Goal: Find specific page/section: Find specific page/section

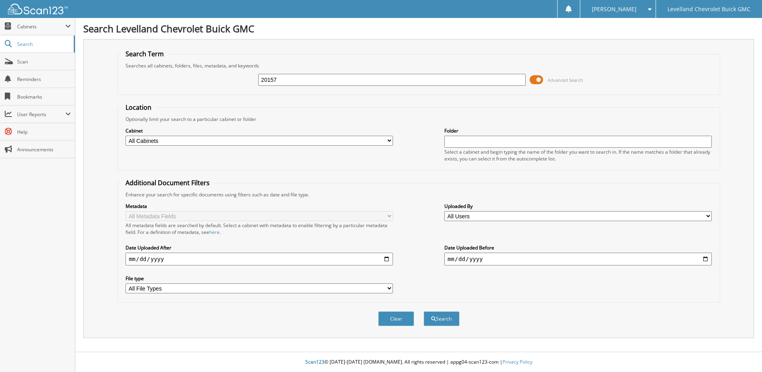
type input "20157"
click at [424, 311] on button "Search" at bounding box center [442, 318] width 36 height 15
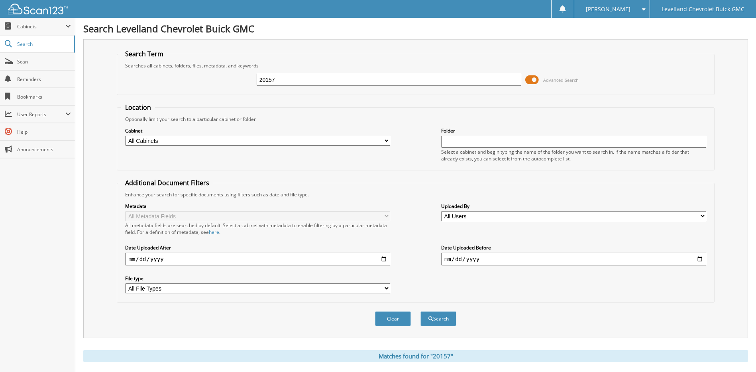
click at [282, 77] on input "20157" at bounding box center [389, 80] width 265 height 12
type input "20337"
click at [421, 311] on button "Search" at bounding box center [439, 318] width 36 height 15
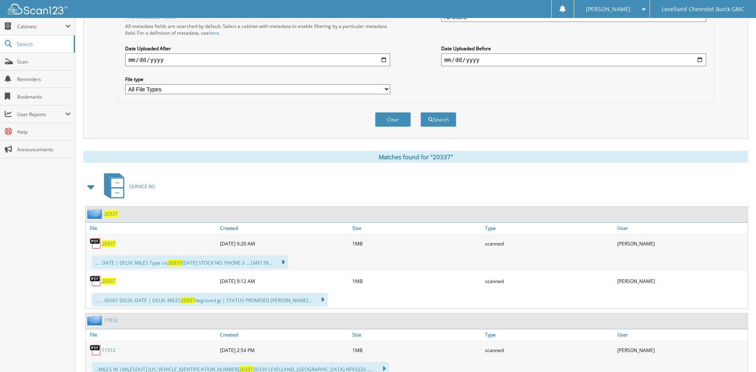
scroll to position [199, 0]
click at [106, 214] on span "20337" at bounding box center [111, 213] width 14 height 7
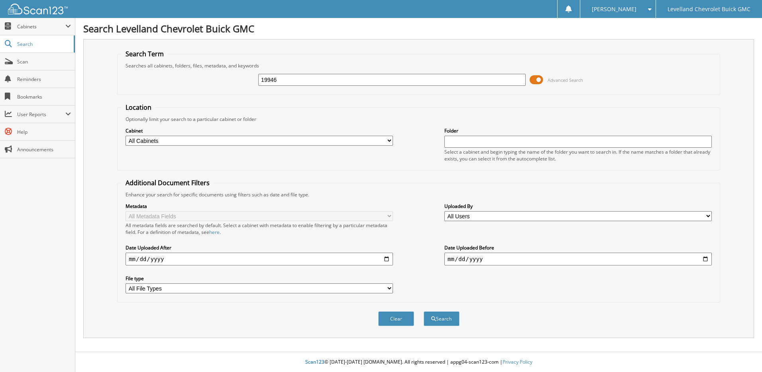
type input "19946"
click at [424, 311] on button "Search" at bounding box center [442, 318] width 36 height 15
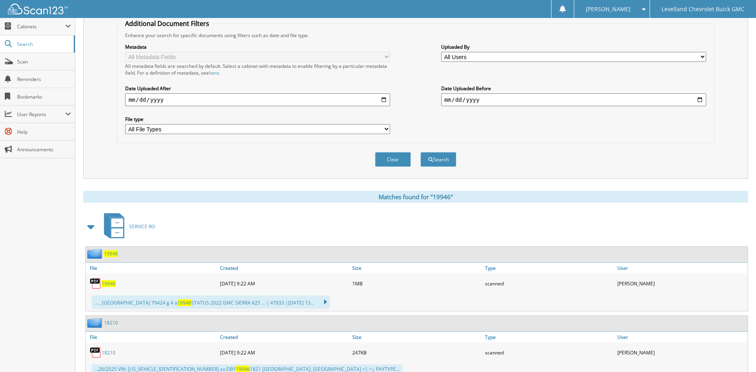
scroll to position [159, 0]
click at [114, 253] on span "19946" at bounding box center [111, 253] width 14 height 7
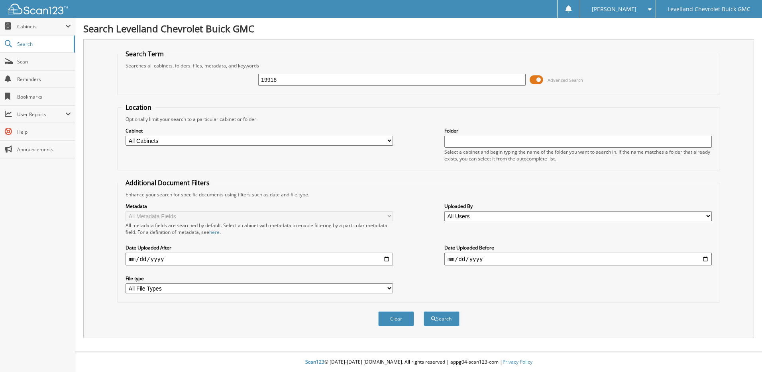
type input "19916"
click at [424, 311] on button "Search" at bounding box center [442, 318] width 36 height 15
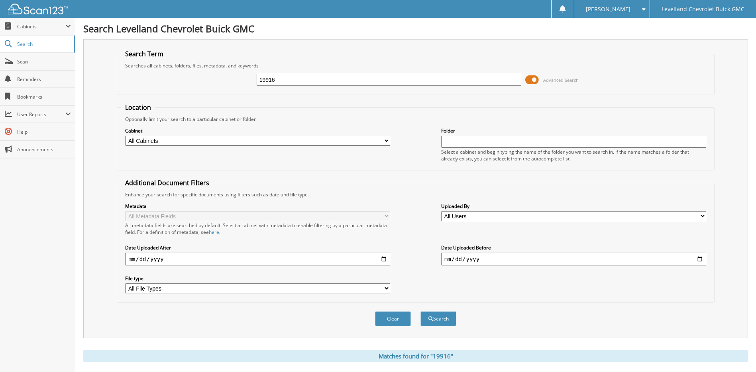
click at [281, 83] on input "19916" at bounding box center [389, 80] width 265 height 12
type input "19875"
click at [421, 311] on button "Search" at bounding box center [439, 318] width 36 height 15
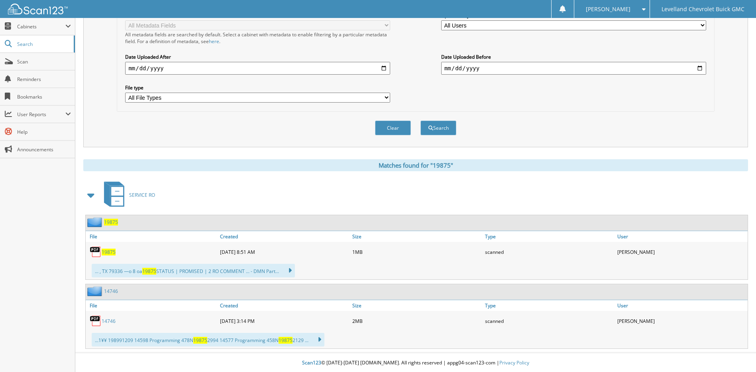
scroll to position [192, 0]
click at [110, 224] on span "19875" at bounding box center [111, 221] width 14 height 7
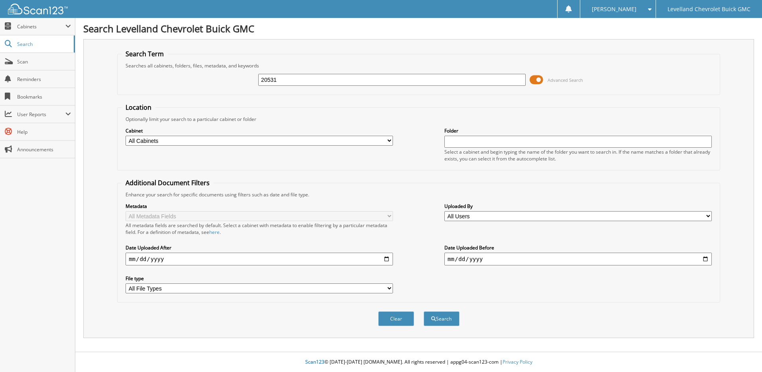
type input "20531"
click at [424, 311] on button "Search" at bounding box center [442, 318] width 36 height 15
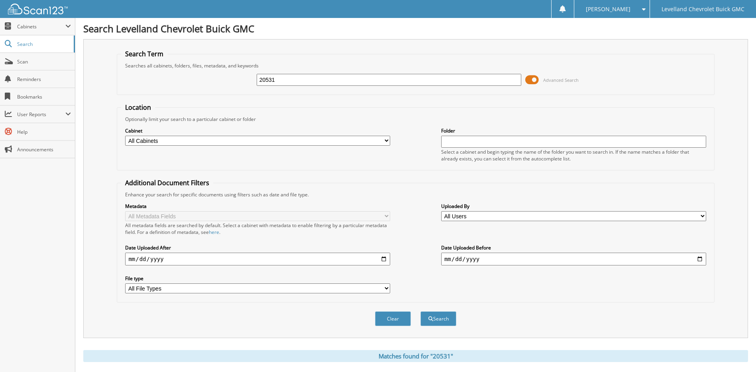
click at [285, 71] on div "20531 Advanced Search" at bounding box center [415, 80] width 589 height 22
click at [281, 80] on input "20531" at bounding box center [389, 80] width 265 height 12
type input "20357"
click at [421, 311] on button "Search" at bounding box center [439, 318] width 36 height 15
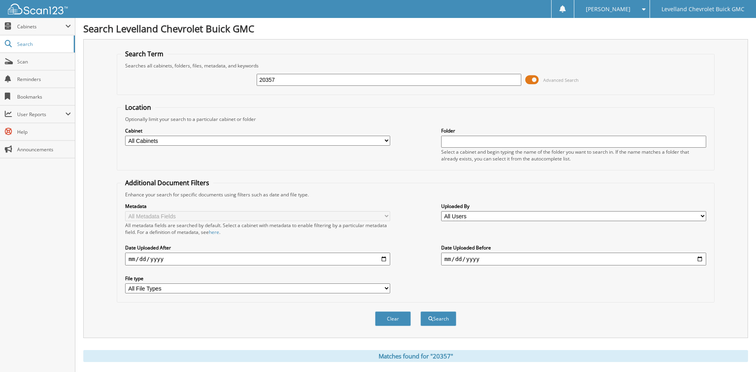
click at [286, 79] on input "20357" at bounding box center [389, 80] width 265 height 12
type input "19916"
click at [421, 311] on button "Search" at bounding box center [439, 318] width 36 height 15
click at [279, 81] on input "19916" at bounding box center [389, 80] width 265 height 12
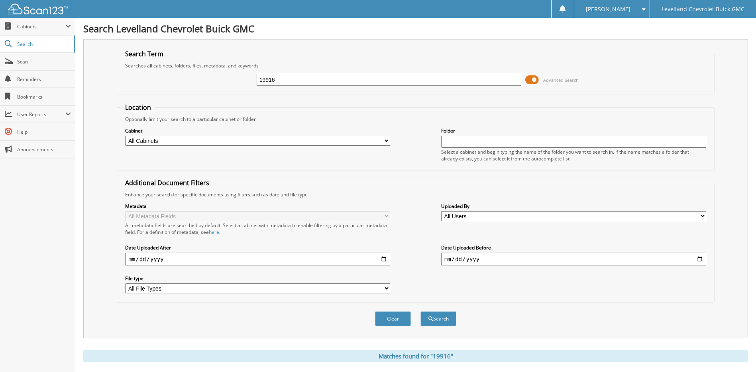
click at [279, 81] on input "19916" at bounding box center [389, 80] width 265 height 12
type input "19426"
click at [421, 311] on button "Search" at bounding box center [439, 318] width 36 height 15
click at [277, 80] on input "19426" at bounding box center [389, 80] width 265 height 12
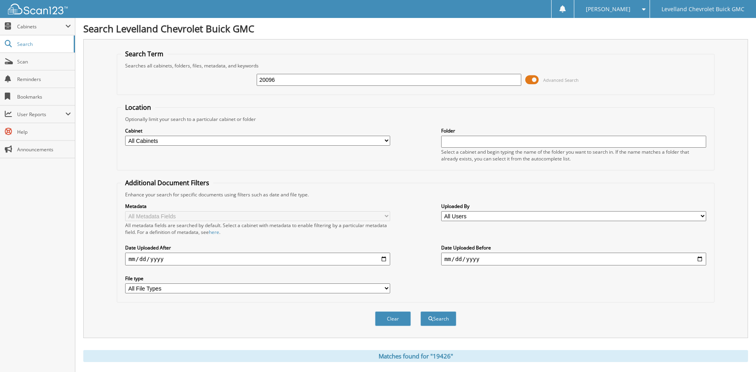
type input "20096"
click at [421, 311] on button "Search" at bounding box center [439, 318] width 36 height 15
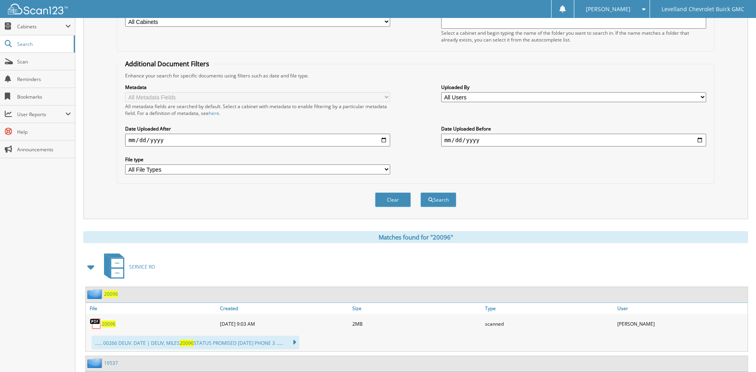
scroll to position [120, 0]
click at [112, 295] on span "20096" at bounding box center [111, 292] width 14 height 7
